Goal: Task Accomplishment & Management: Complete application form

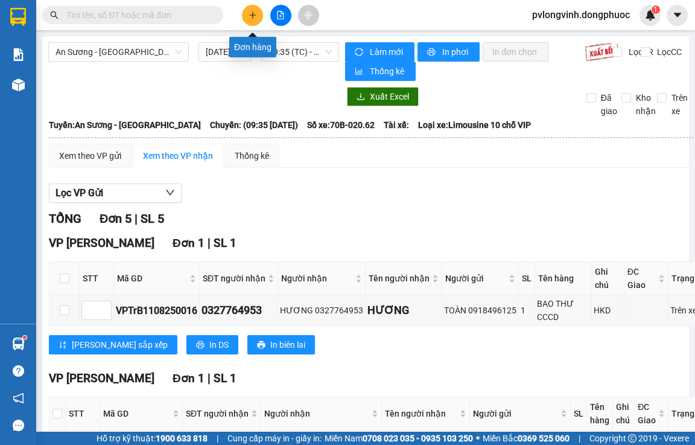
click at [242, 15] on button at bounding box center [252, 15] width 21 height 21
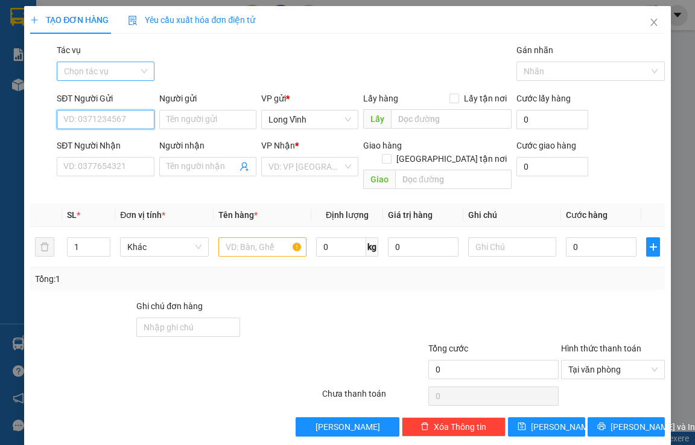
click at [140, 68] on div "Chọn tác vụ" at bounding box center [105, 71] width 97 height 19
drag, startPoint x: 131, startPoint y: 93, endPoint x: 146, endPoint y: 88, distance: 15.8
click at [131, 92] on div "Nhập hàng lên xe" at bounding box center [103, 95] width 81 height 13
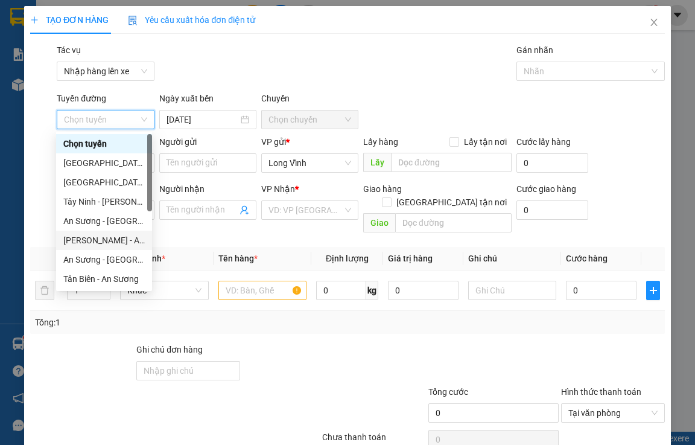
click at [113, 235] on div "[PERSON_NAME] - An Sương" at bounding box center [103, 239] width 81 height 13
type input "[DATE]"
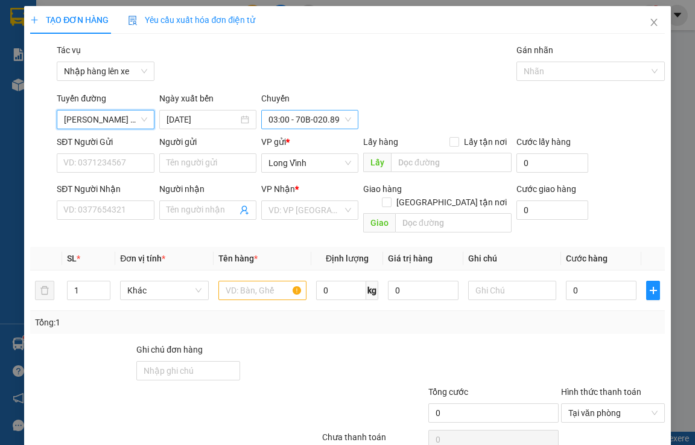
click at [312, 119] on span "03:00 - 70B-020.89" at bounding box center [309, 119] width 83 height 18
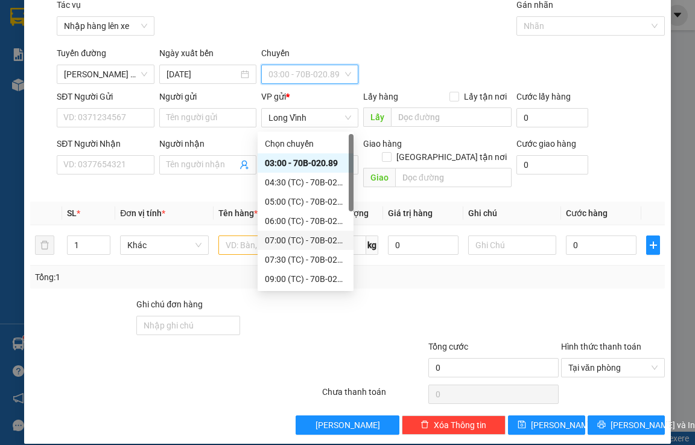
scroll to position [135, 0]
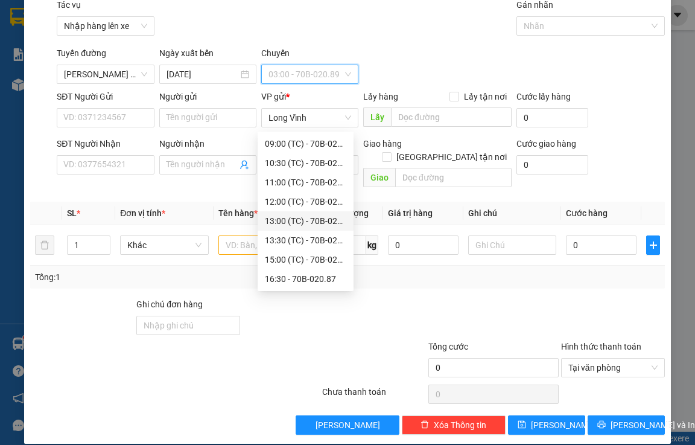
click at [314, 216] on div "13:00 (TC) - 70B-020.62" at bounding box center [305, 220] width 81 height 13
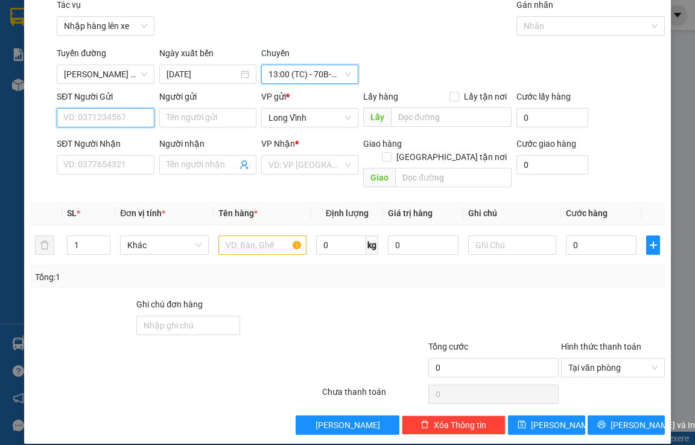
click at [123, 116] on input "SĐT Người Gửi" at bounding box center [105, 117] width 97 height 19
click at [145, 135] on div "0336290637 - DUNG" at bounding box center [104, 141] width 96 height 19
type input "0336290637"
type input "DUNG"
type input "0921574118"
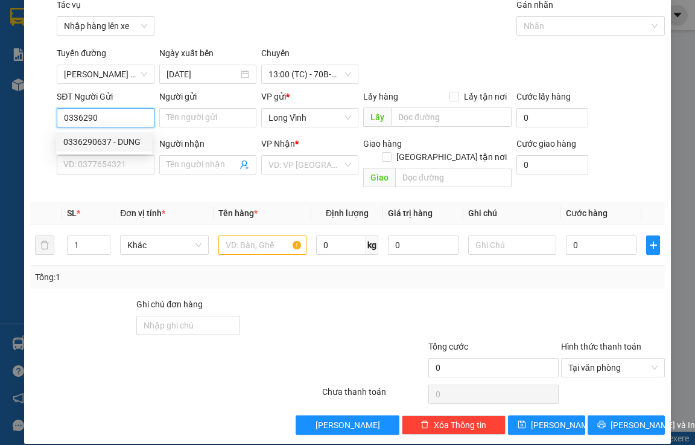
type input "sơn"
type input "Kđb"
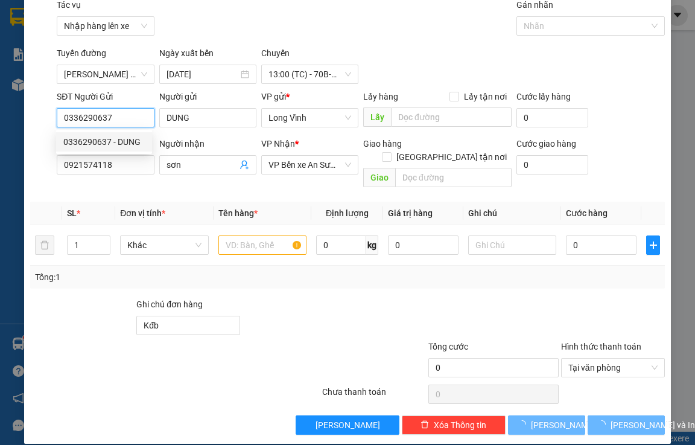
type input "30.000"
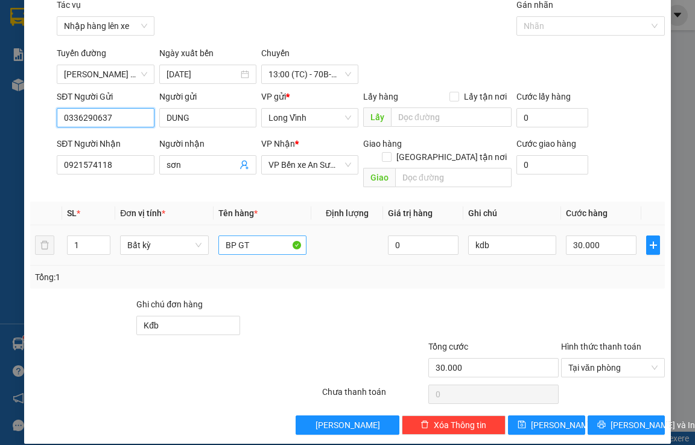
type input "0336290637"
click at [248, 235] on input "BP GT" at bounding box center [262, 244] width 89 height 19
type input "B"
type input "t"
type input "b"
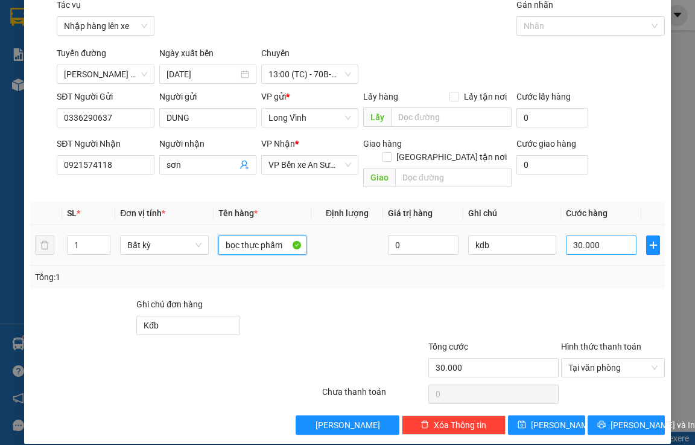
type input "bọc thực phẩm"
click at [569, 235] on input "30.000" at bounding box center [601, 244] width 71 height 19
type input "2"
type input "25"
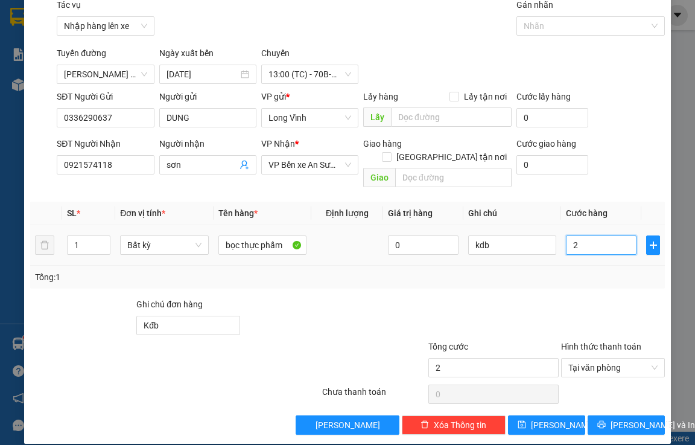
type input "25"
type input "250"
type input "2.500"
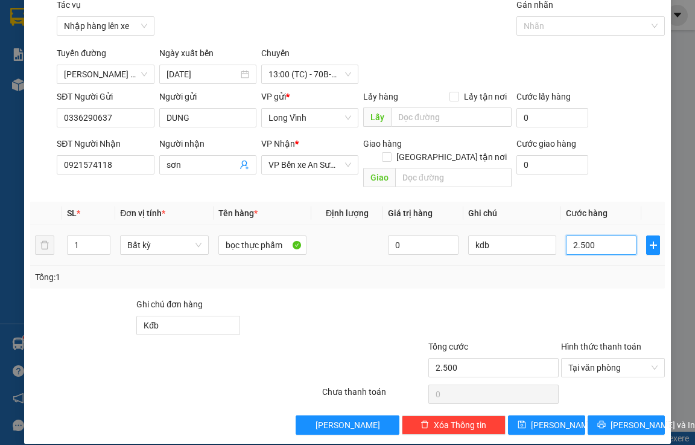
type input "25.000"
click at [644, 415] on button "[PERSON_NAME] và In" at bounding box center [625, 424] width 77 height 19
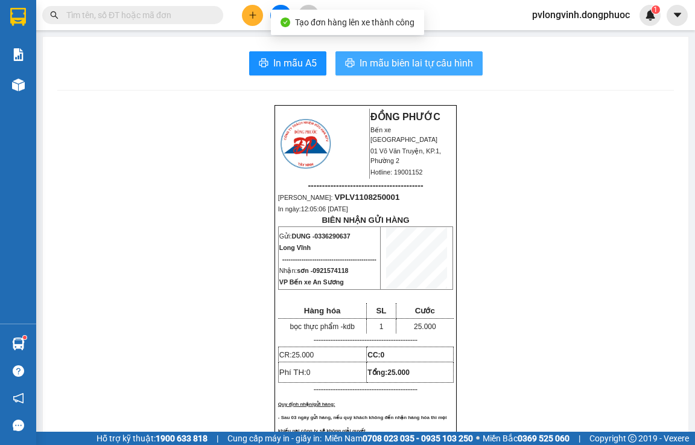
click at [451, 66] on span "In mẫu biên lai tự cấu hình" at bounding box center [415, 62] width 113 height 15
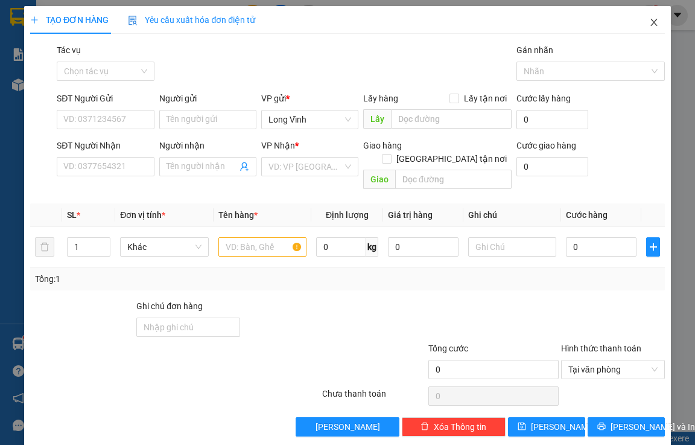
click at [649, 19] on icon "close" at bounding box center [654, 22] width 10 height 10
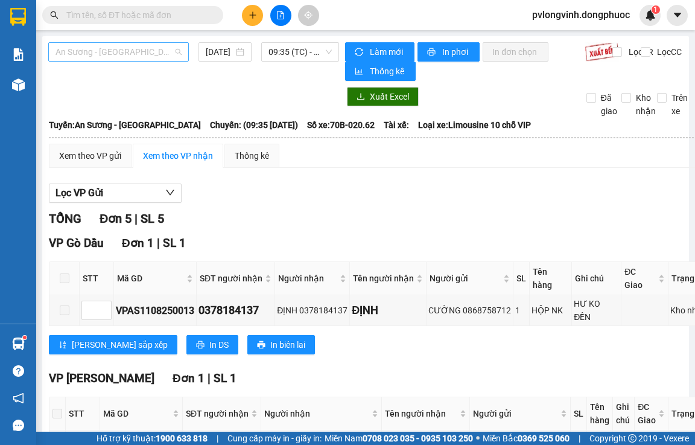
click at [178, 51] on span "An Sương - [GEOGRAPHIC_DATA]" at bounding box center [118, 52] width 126 height 18
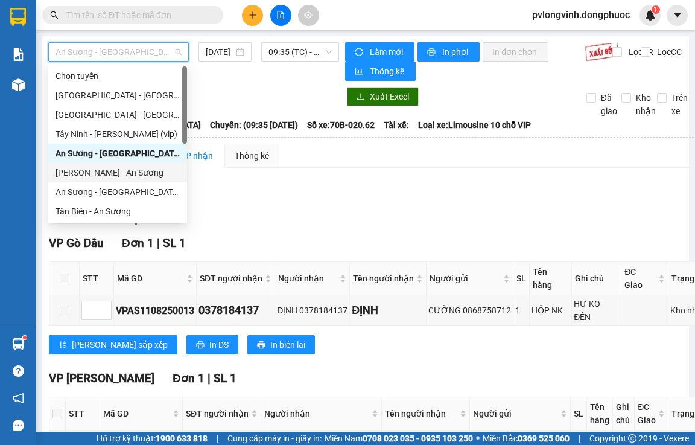
drag, startPoint x: 131, startPoint y: 168, endPoint x: 226, endPoint y: 89, distance: 122.9
click at [134, 169] on div "[PERSON_NAME] - An Sương" at bounding box center [117, 172] width 124 height 13
type input "[DATE]"
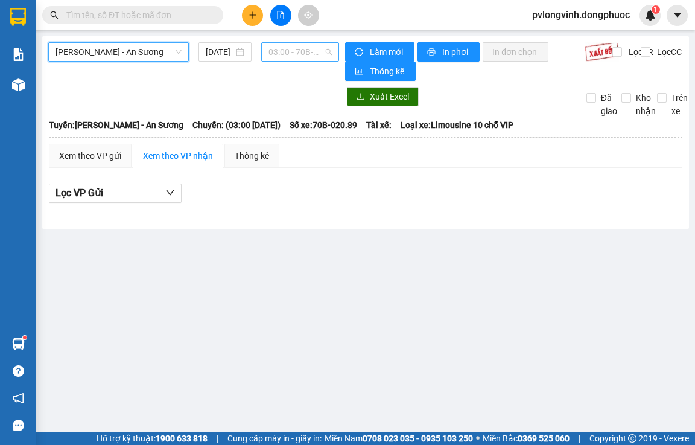
click at [282, 54] on span "03:00 - 70B-020.89" at bounding box center [299, 52] width 63 height 18
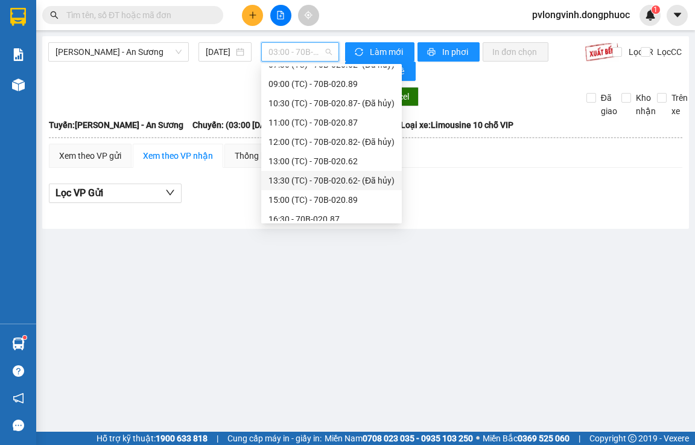
scroll to position [135, 0]
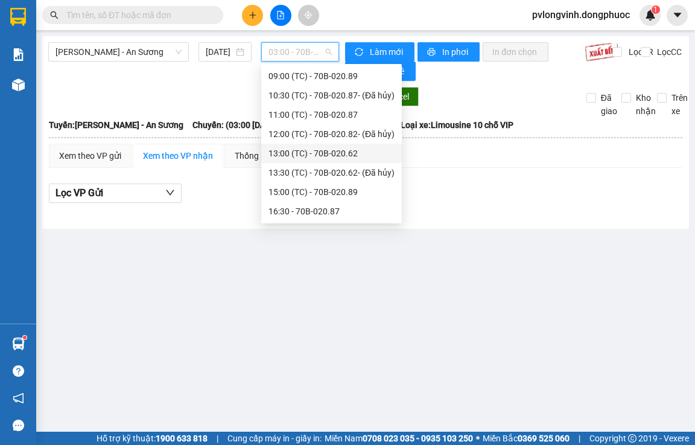
click at [326, 153] on div "13:00 (TC) - 70B-020.62" at bounding box center [331, 153] width 126 height 13
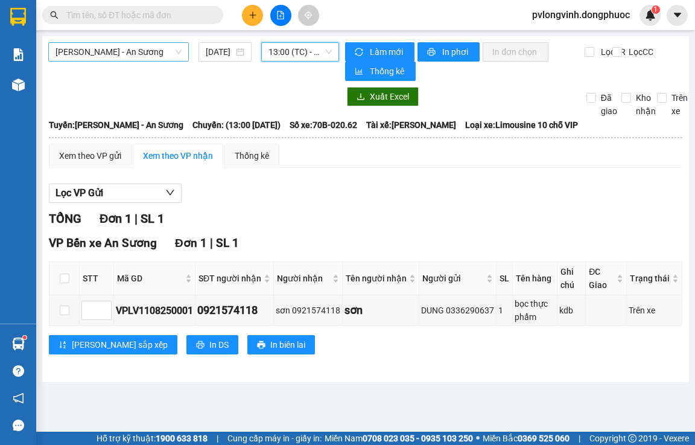
click at [160, 55] on span "[PERSON_NAME] - An Sương" at bounding box center [118, 52] width 126 height 18
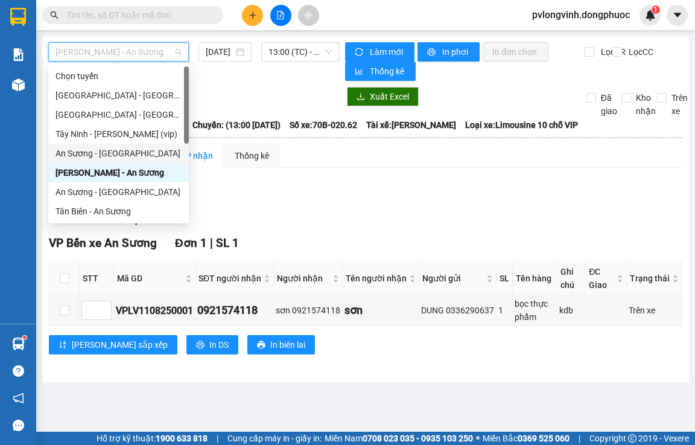
drag, startPoint x: 79, startPoint y: 153, endPoint x: 153, endPoint y: 115, distance: 83.3
click at [85, 149] on div "An Sương - [GEOGRAPHIC_DATA]" at bounding box center [118, 153] width 126 height 13
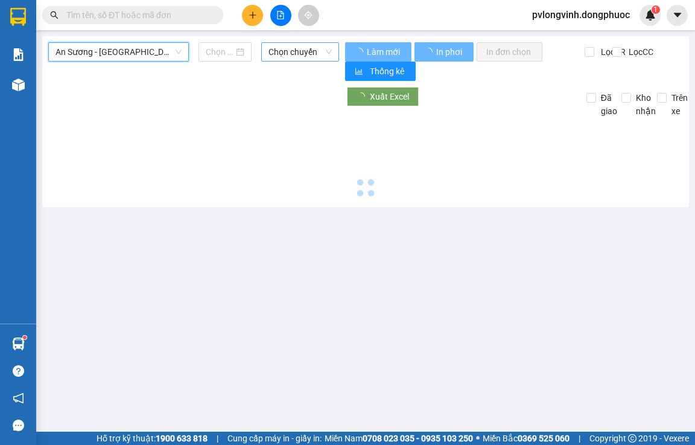
type input "[DATE]"
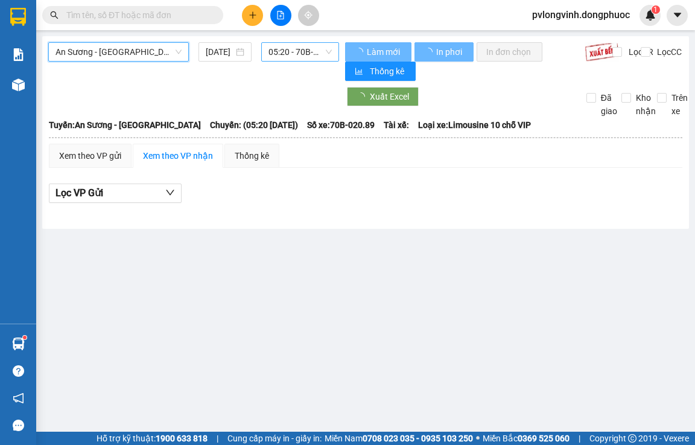
click at [297, 46] on span "05:20 - 70B-020.89" at bounding box center [299, 52] width 63 height 18
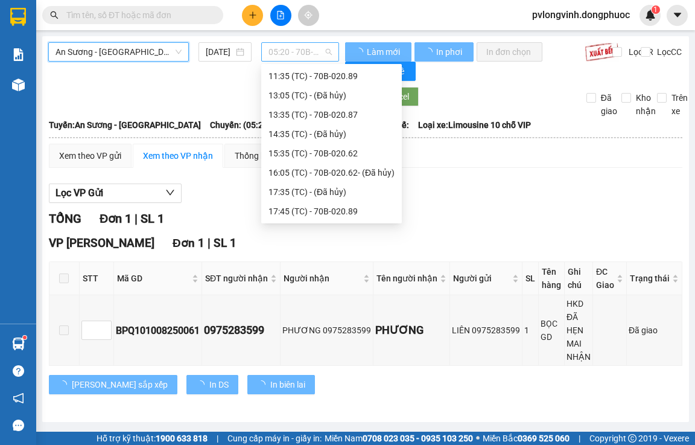
scroll to position [19, 0]
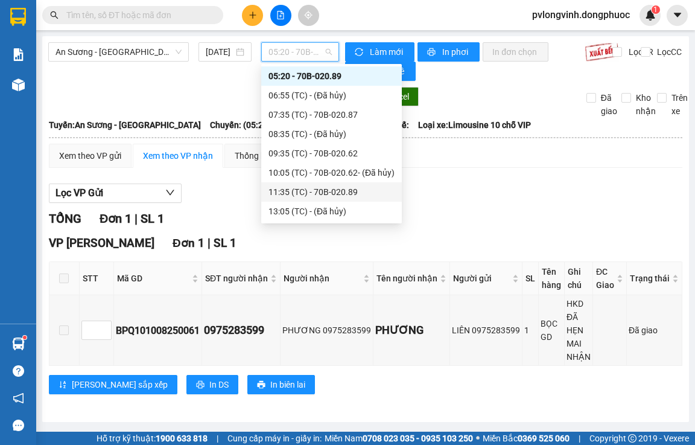
click at [361, 192] on div "11:35 (TC) - 70B-020.89" at bounding box center [331, 191] width 126 height 13
